Goal: Transaction & Acquisition: Obtain resource

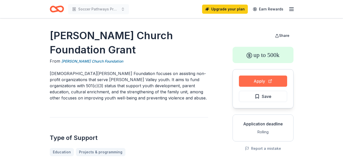
click at [271, 82] on button "Apply" at bounding box center [263, 80] width 48 height 11
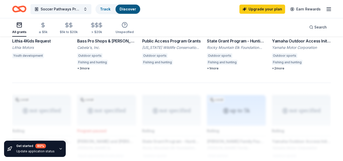
scroll to position [426, 0]
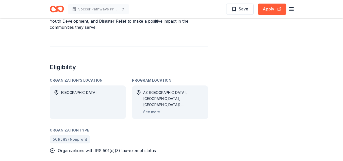
scroll to position [201, 0]
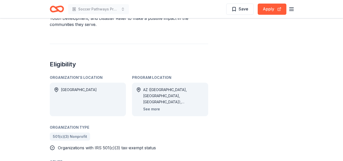
click at [150, 110] on button "See more" at bounding box center [151, 109] width 17 height 6
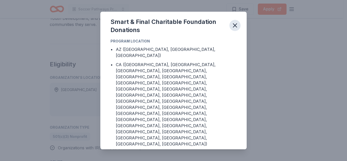
click at [236, 27] on icon "button" at bounding box center [235, 26] width 4 height 4
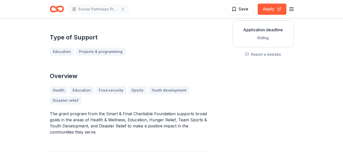
scroll to position [0, 0]
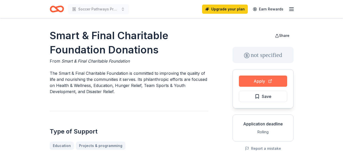
click at [263, 80] on button "Apply" at bounding box center [263, 80] width 48 height 11
